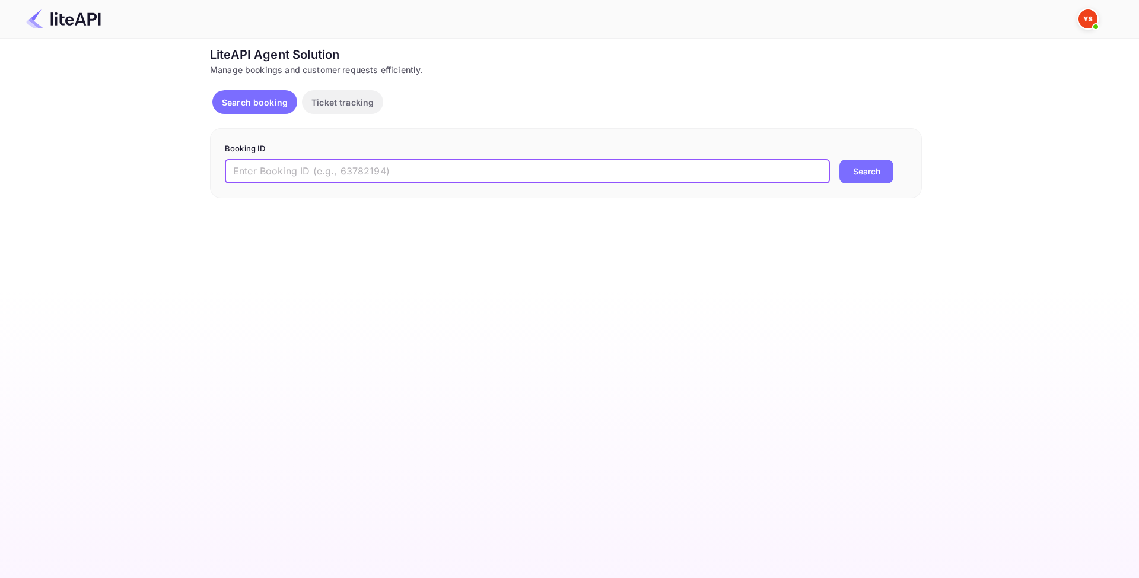
click at [407, 174] on input "text" at bounding box center [527, 172] width 605 height 24
paste input "8814583"
type input "8814583"
click at [861, 174] on button "Search" at bounding box center [866, 172] width 54 height 24
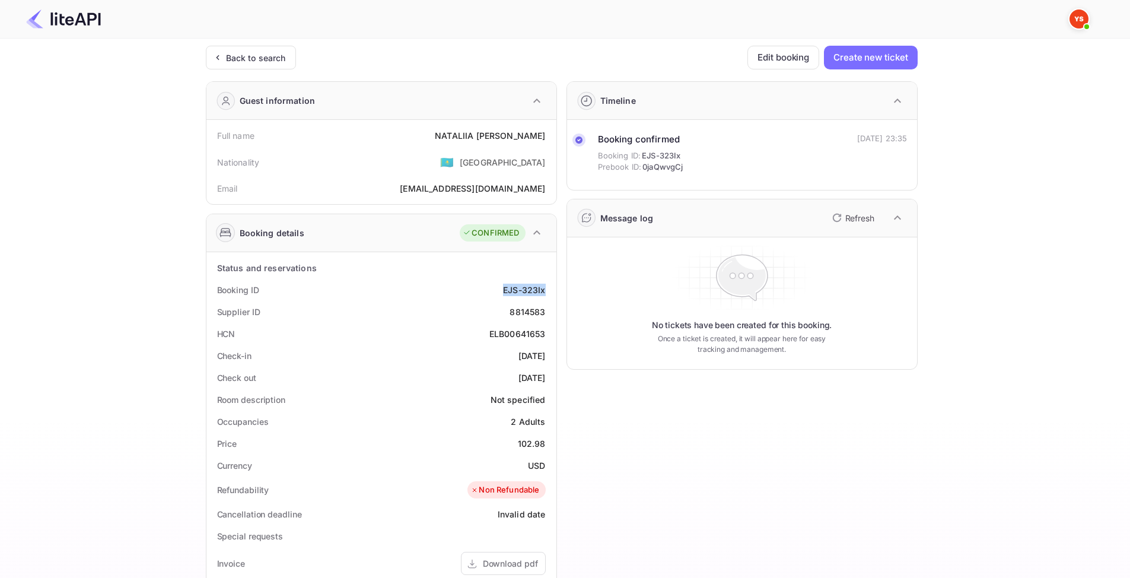
drag, startPoint x: 501, startPoint y: 289, endPoint x: 548, endPoint y: 291, distance: 46.9
click at [548, 291] on div "Booking ID EJS-323Ix" at bounding box center [381, 290] width 341 height 22
copy div "EJS-323Ix"
drag, startPoint x: 431, startPoint y: 133, endPoint x: 543, endPoint y: 140, distance: 112.3
click at [543, 140] on div "Full name [PERSON_NAME]" at bounding box center [381, 136] width 341 height 22
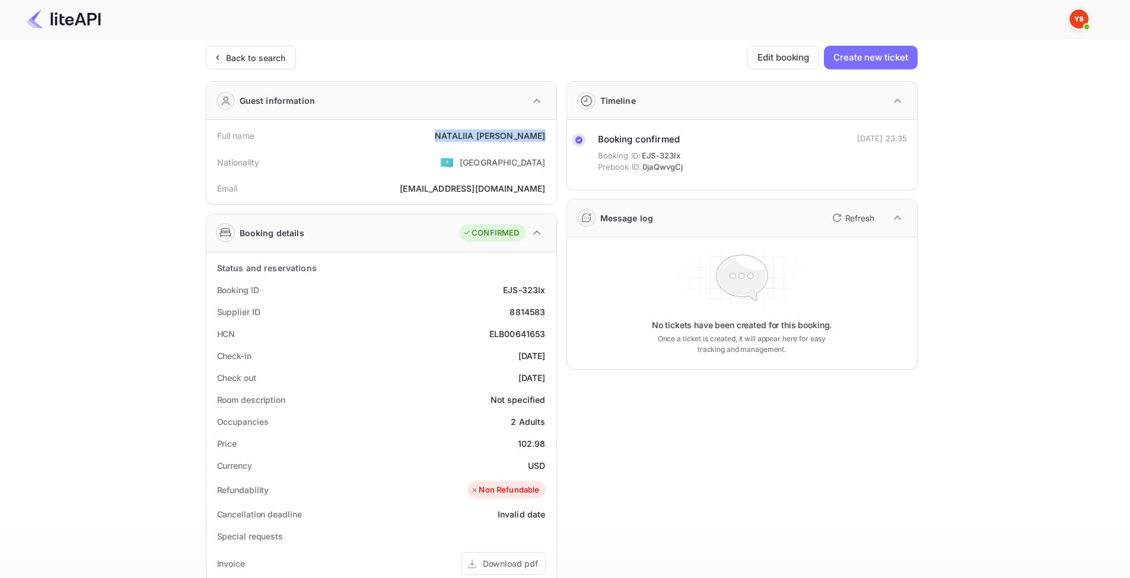
copy div "[PERSON_NAME]"
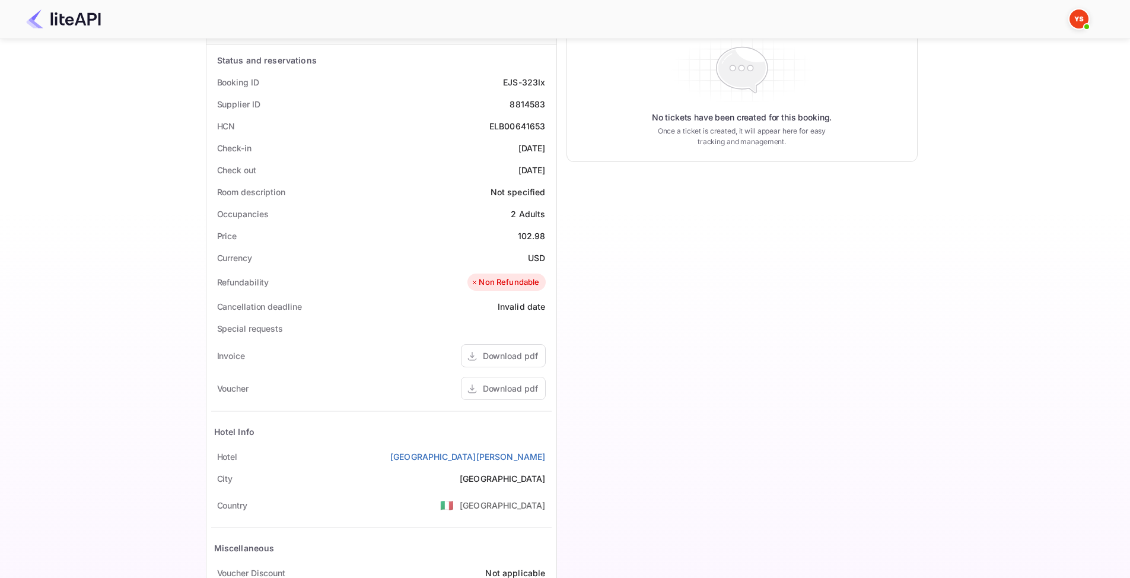
scroll to position [285, 0]
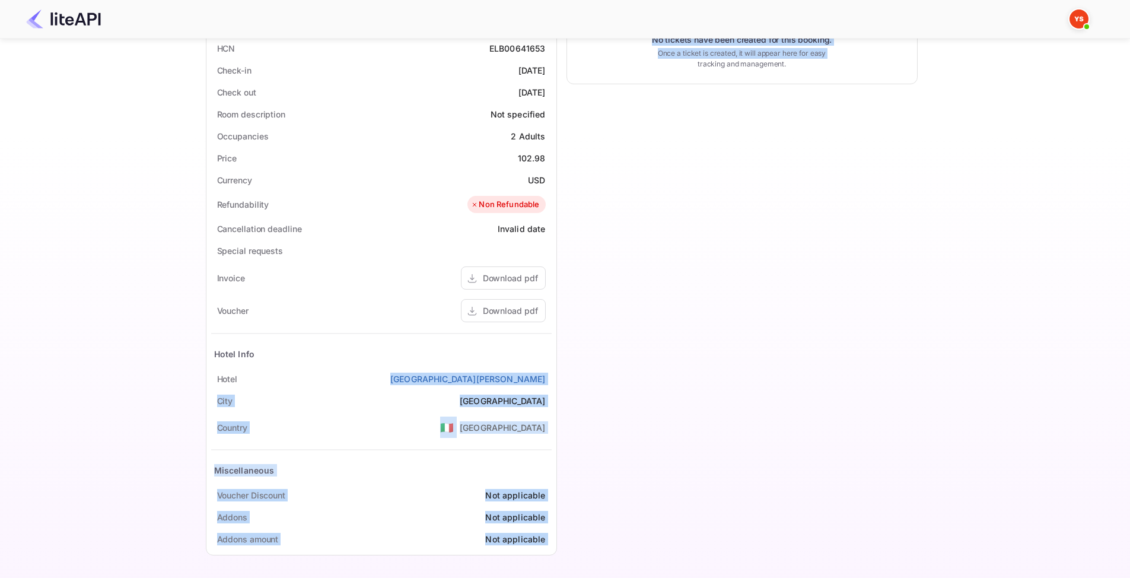
drag, startPoint x: 492, startPoint y: 377, endPoint x: 560, endPoint y: 378, distance: 67.6
click at [560, 378] on div "Guest information Full name [PERSON_NAME] IVASHCHENKOVA Nationality 🇰🇿 [DEMOGRA…" at bounding box center [556, 174] width 721 height 777
copy div "Hotel [GEOGRAPHIC_DATA] [GEOGRAPHIC_DATA] Country 🇮🇹 [GEOGRAPHIC_DATA] Miscella…"
click at [599, 354] on div "Timeline Booking confirmed Booking ID: EJS-323Ix Prebook ID: 0jaQwvgCj [DATE] 2…" at bounding box center [737, 174] width 361 height 777
click at [486, 371] on div "[GEOGRAPHIC_DATA][PERSON_NAME]" at bounding box center [381, 379] width 341 height 22
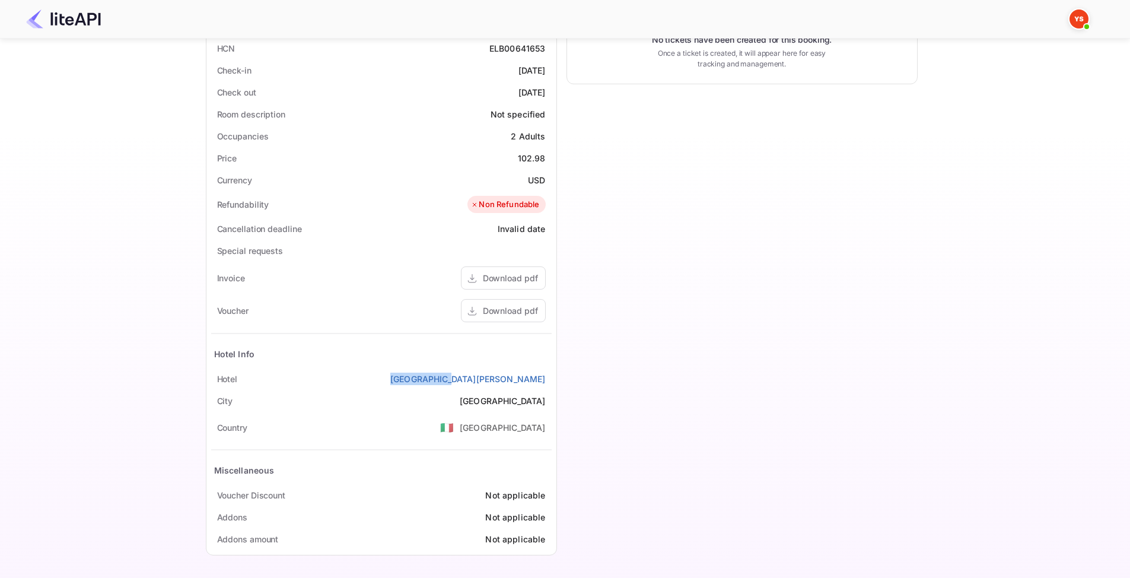
drag, startPoint x: 489, startPoint y: 380, endPoint x: 551, endPoint y: 378, distance: 61.7
click at [551, 378] on div "[GEOGRAPHIC_DATA][PERSON_NAME]" at bounding box center [381, 379] width 341 height 22
click at [549, 378] on div "[GEOGRAPHIC_DATA][PERSON_NAME]" at bounding box center [381, 379] width 341 height 22
click at [487, 380] on div "[GEOGRAPHIC_DATA][PERSON_NAME]" at bounding box center [381, 379] width 341 height 22
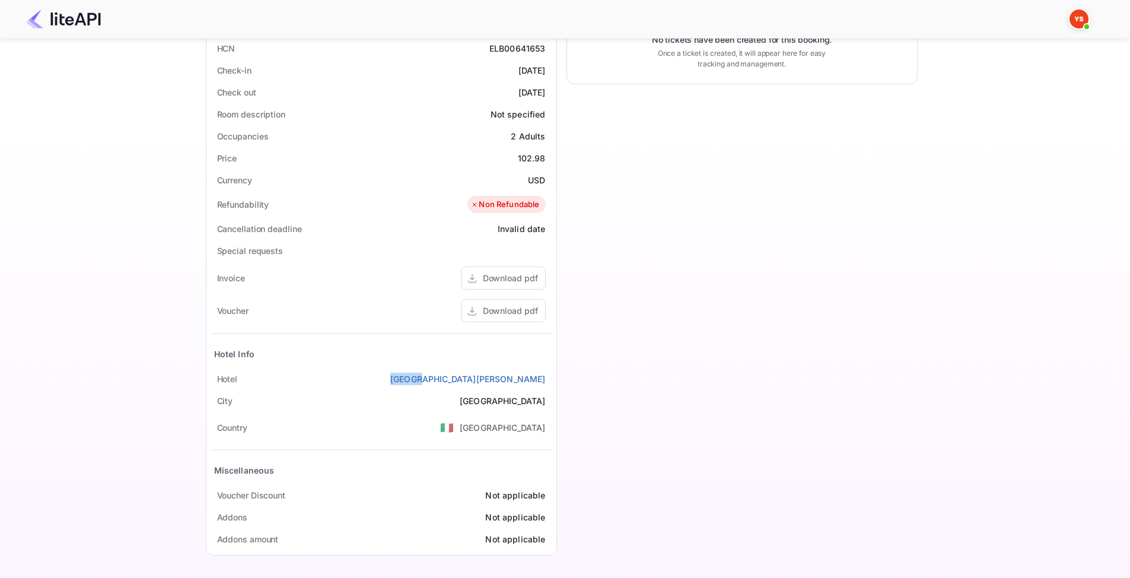
click at [490, 380] on div "[GEOGRAPHIC_DATA][PERSON_NAME]" at bounding box center [381, 379] width 341 height 22
drag, startPoint x: 489, startPoint y: 377, endPoint x: 543, endPoint y: 378, distance: 54.6
click at [543, 378] on div "[GEOGRAPHIC_DATA][PERSON_NAME]" at bounding box center [381, 379] width 341 height 22
copy link "[GEOGRAPHIC_DATA][PERSON_NAME]"
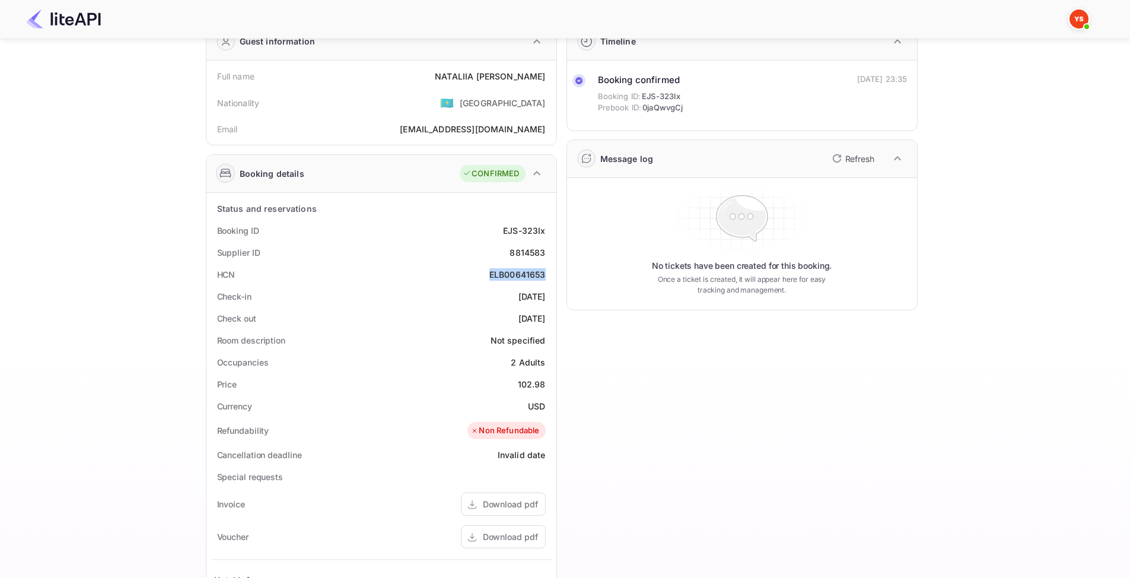
drag, startPoint x: 489, startPoint y: 275, endPoint x: 545, endPoint y: 277, distance: 55.8
click at [545, 277] on div "HCN ELB00641653" at bounding box center [381, 274] width 341 height 22
copy div "ELB00641653"
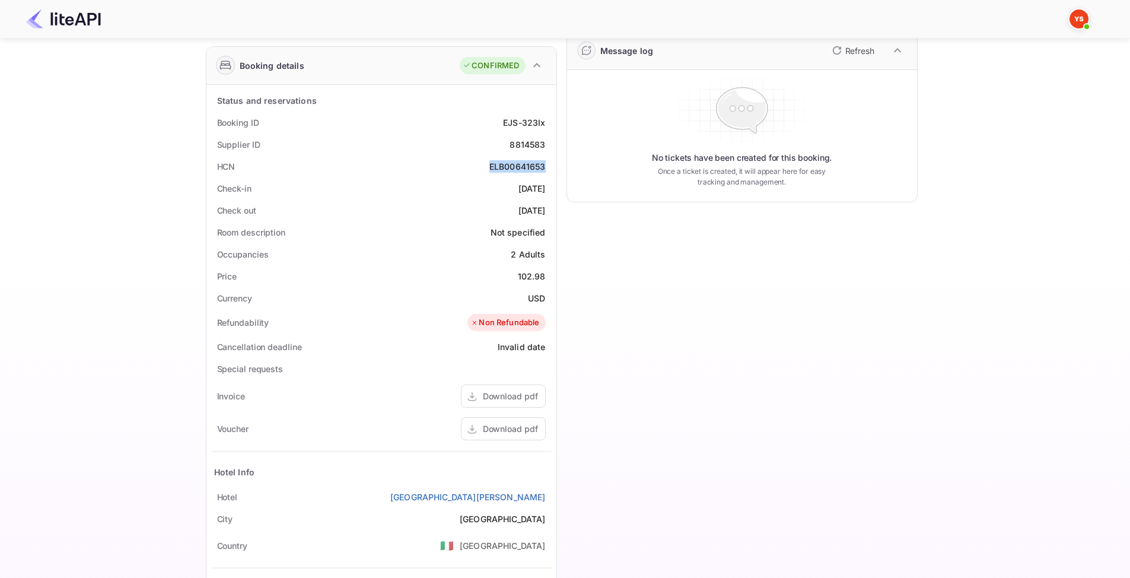
scroll to position [178, 0]
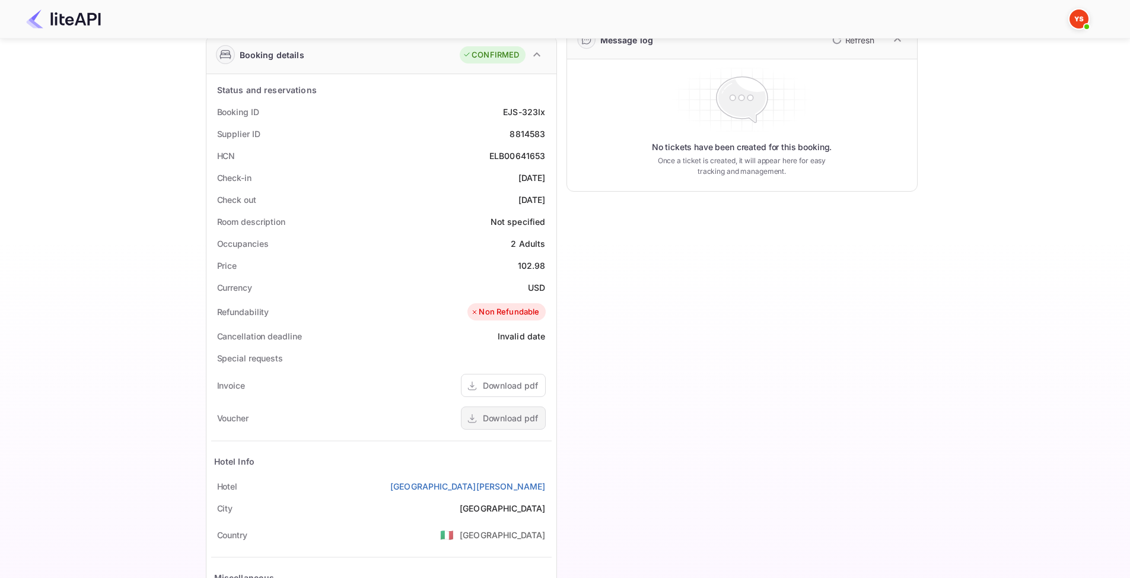
click at [507, 424] on div "Download pdf" at bounding box center [510, 418] width 55 height 12
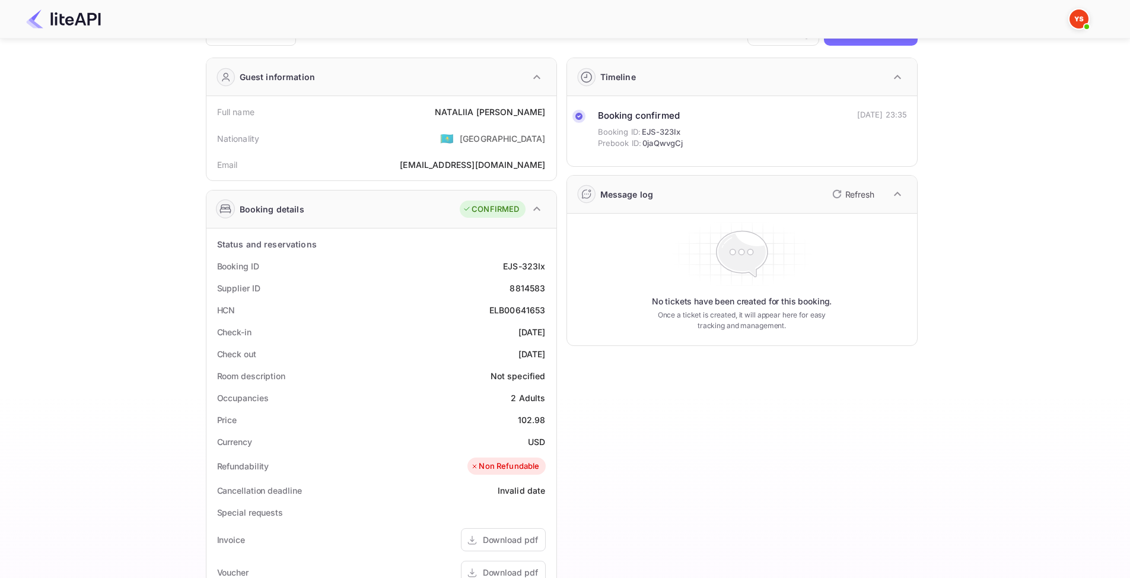
scroll to position [0, 0]
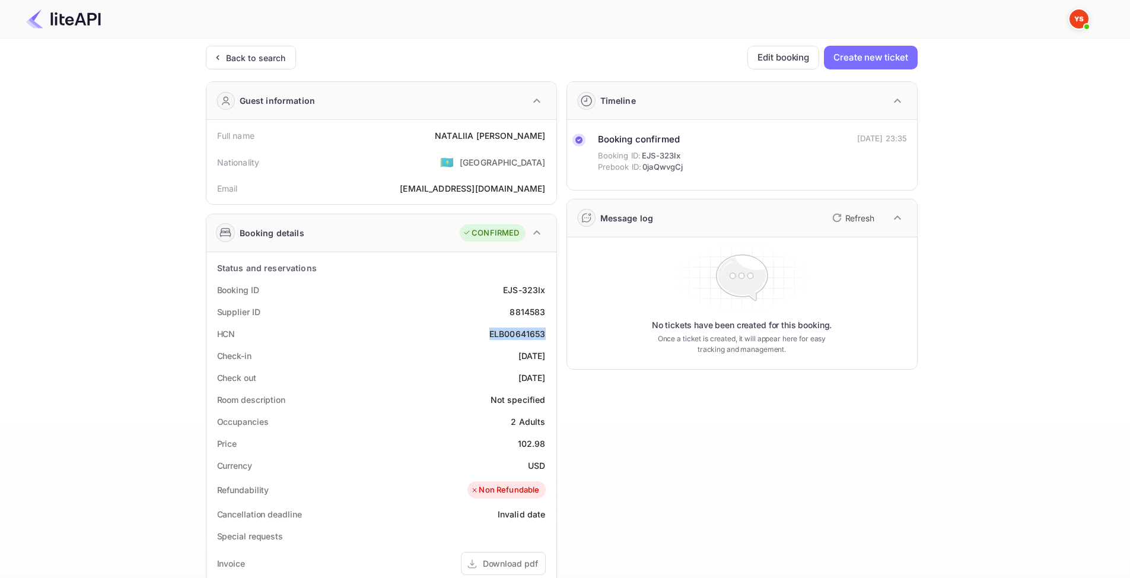
drag, startPoint x: 486, startPoint y: 329, endPoint x: 551, endPoint y: 335, distance: 64.9
click at [551, 335] on div "HCN ELB00641653" at bounding box center [381, 334] width 341 height 22
copy div "ELB00641653"
